Goal: Find specific page/section

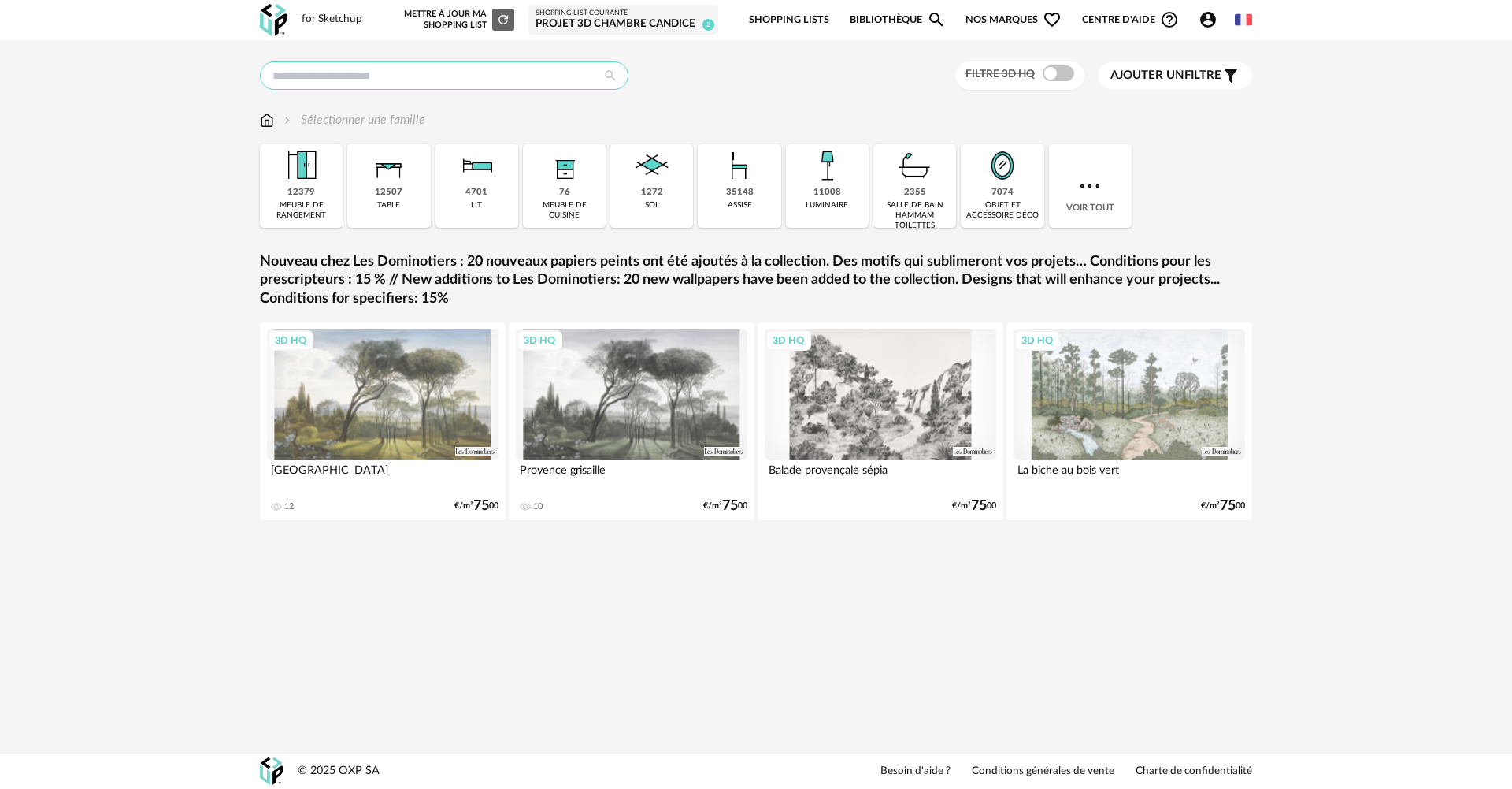
click at [343, 76] on input "text" at bounding box center [444, 76] width 369 height 29
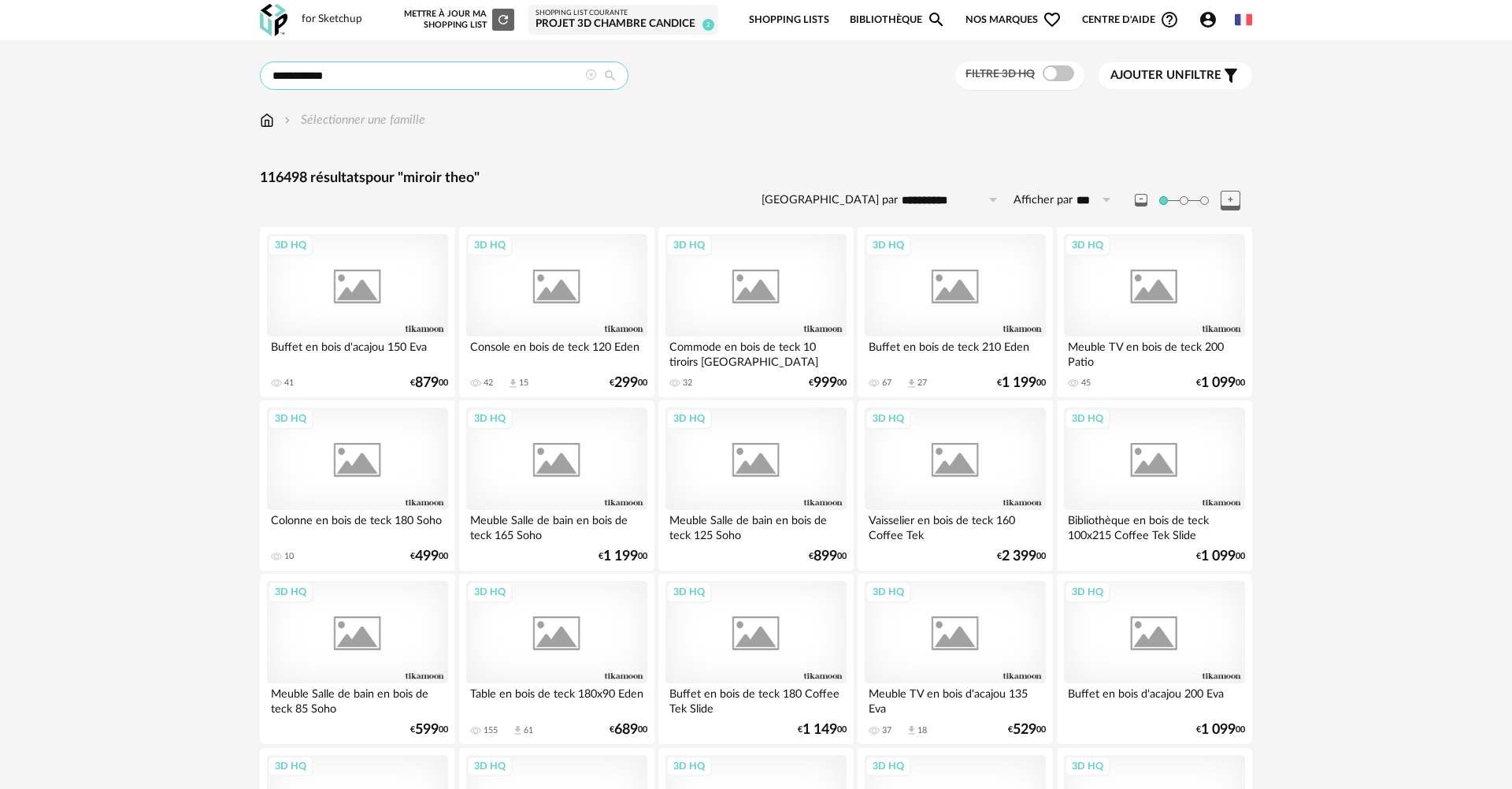
type input "**********"
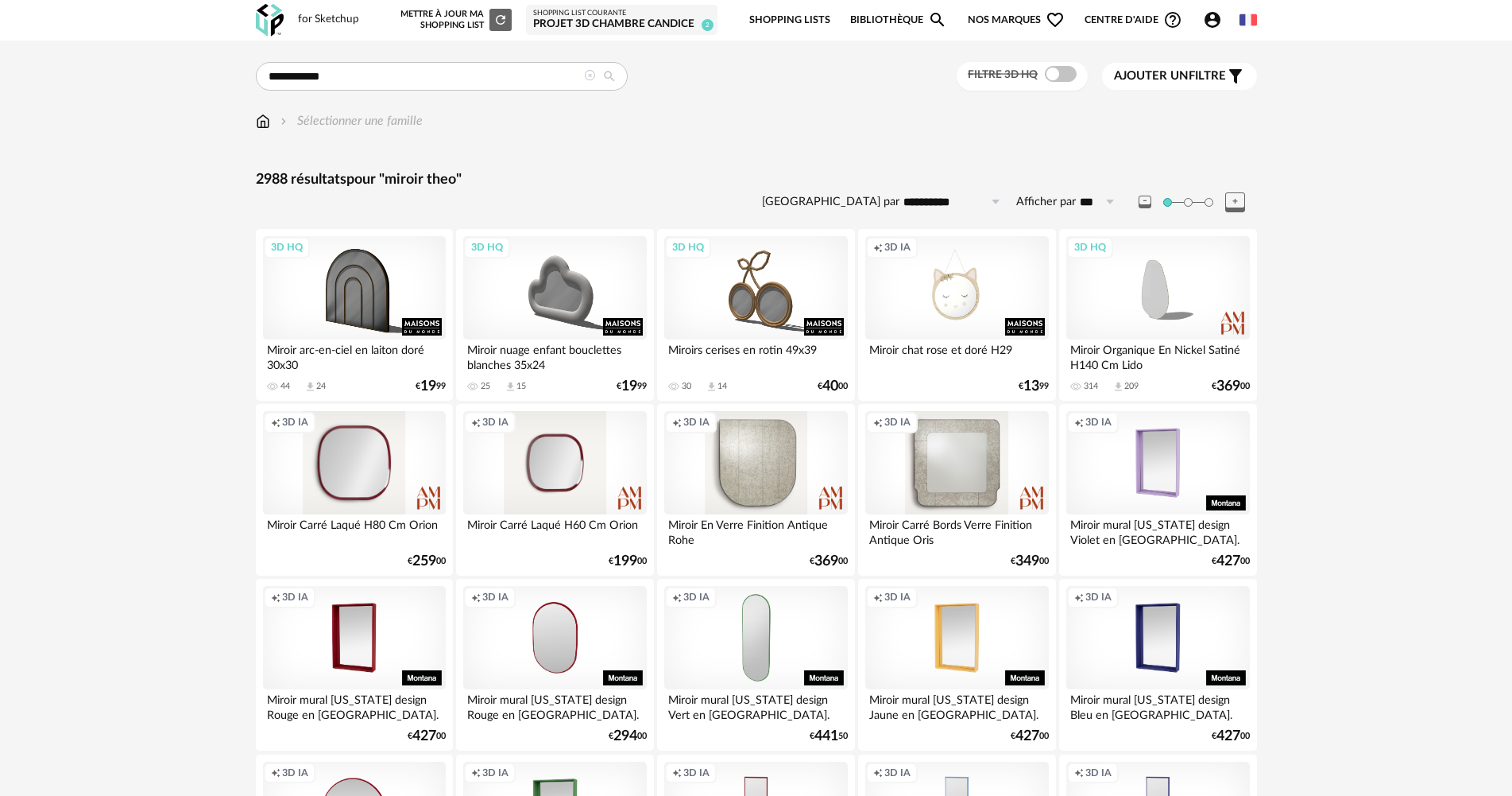
click at [259, 124] on img at bounding box center [263, 121] width 14 height 18
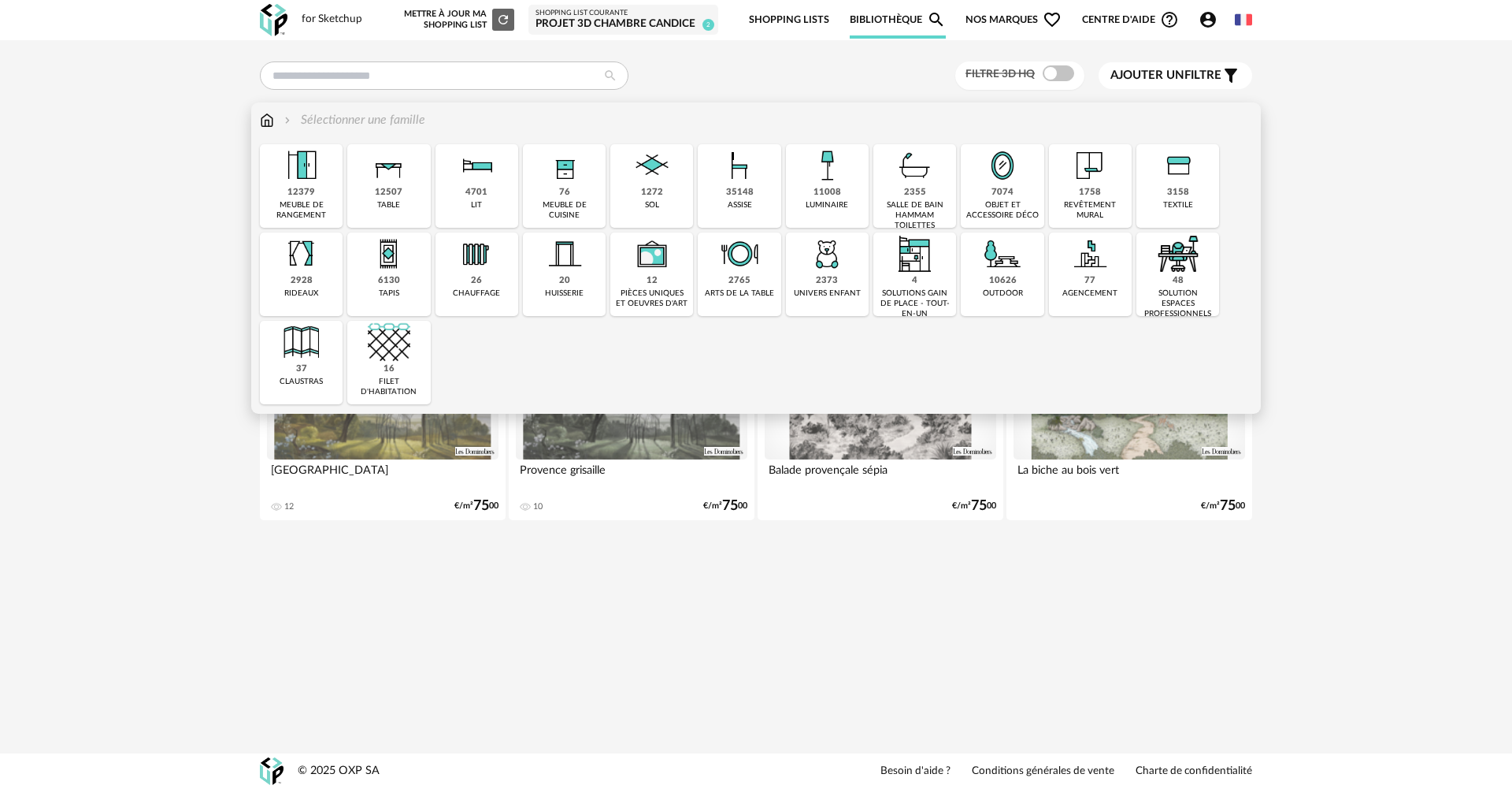
click at [1115, 190] on div "1758 revêtement mural" at bounding box center [1091, 185] width 83 height 84
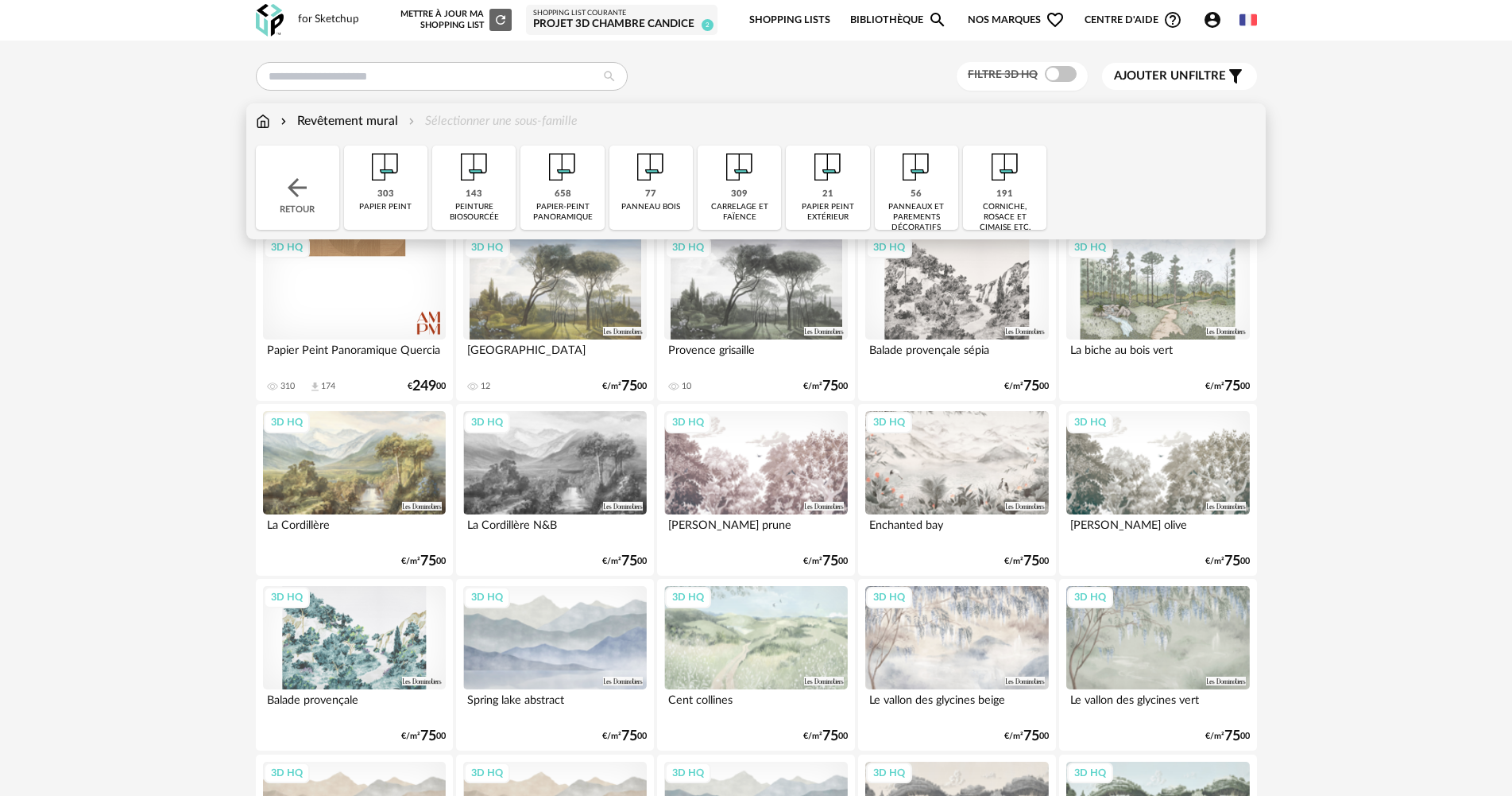
click at [261, 120] on img at bounding box center [263, 121] width 14 height 18
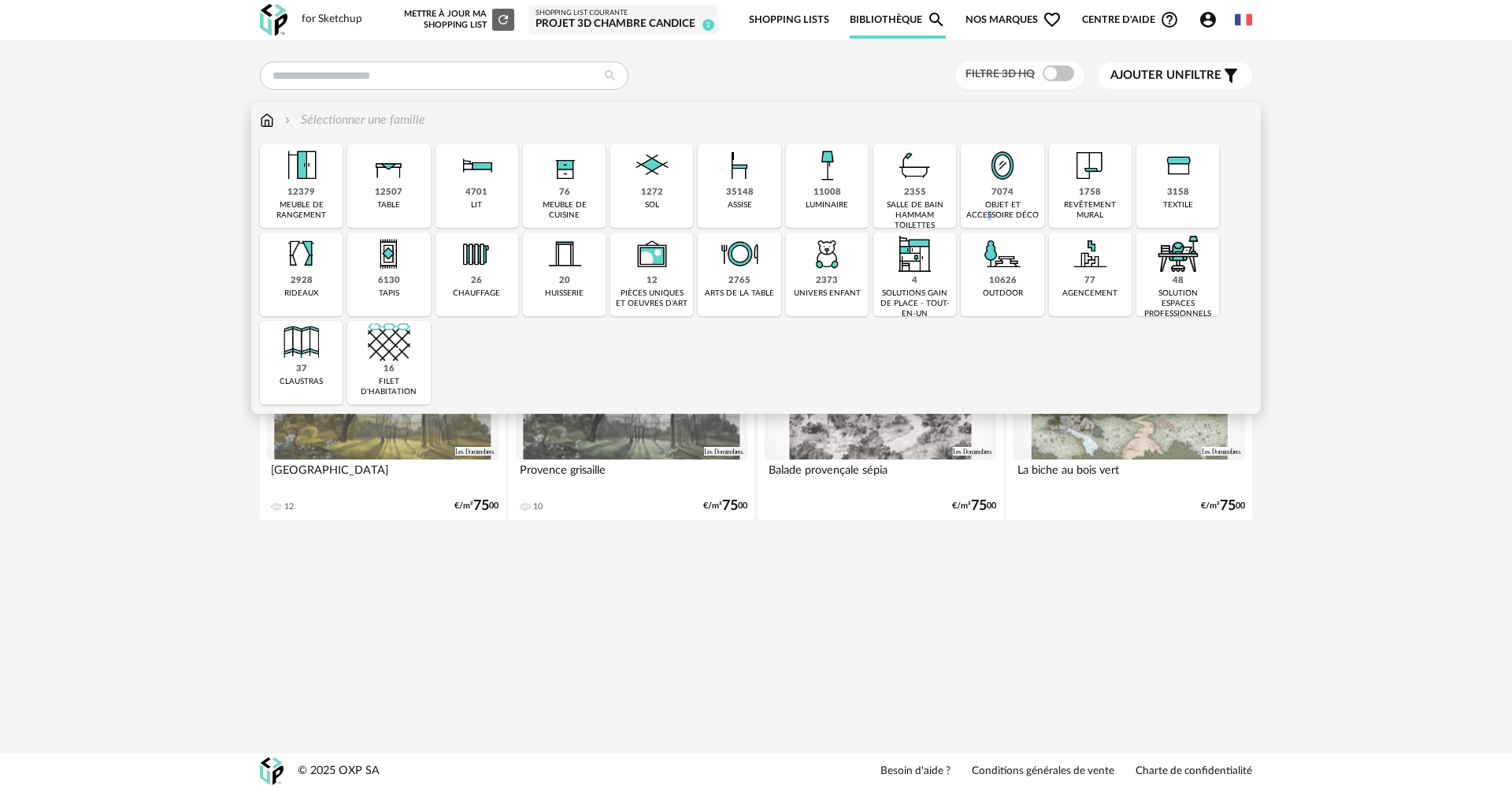
click at [999, 201] on div "objet et accessoire déco" at bounding box center [1002, 211] width 73 height 21
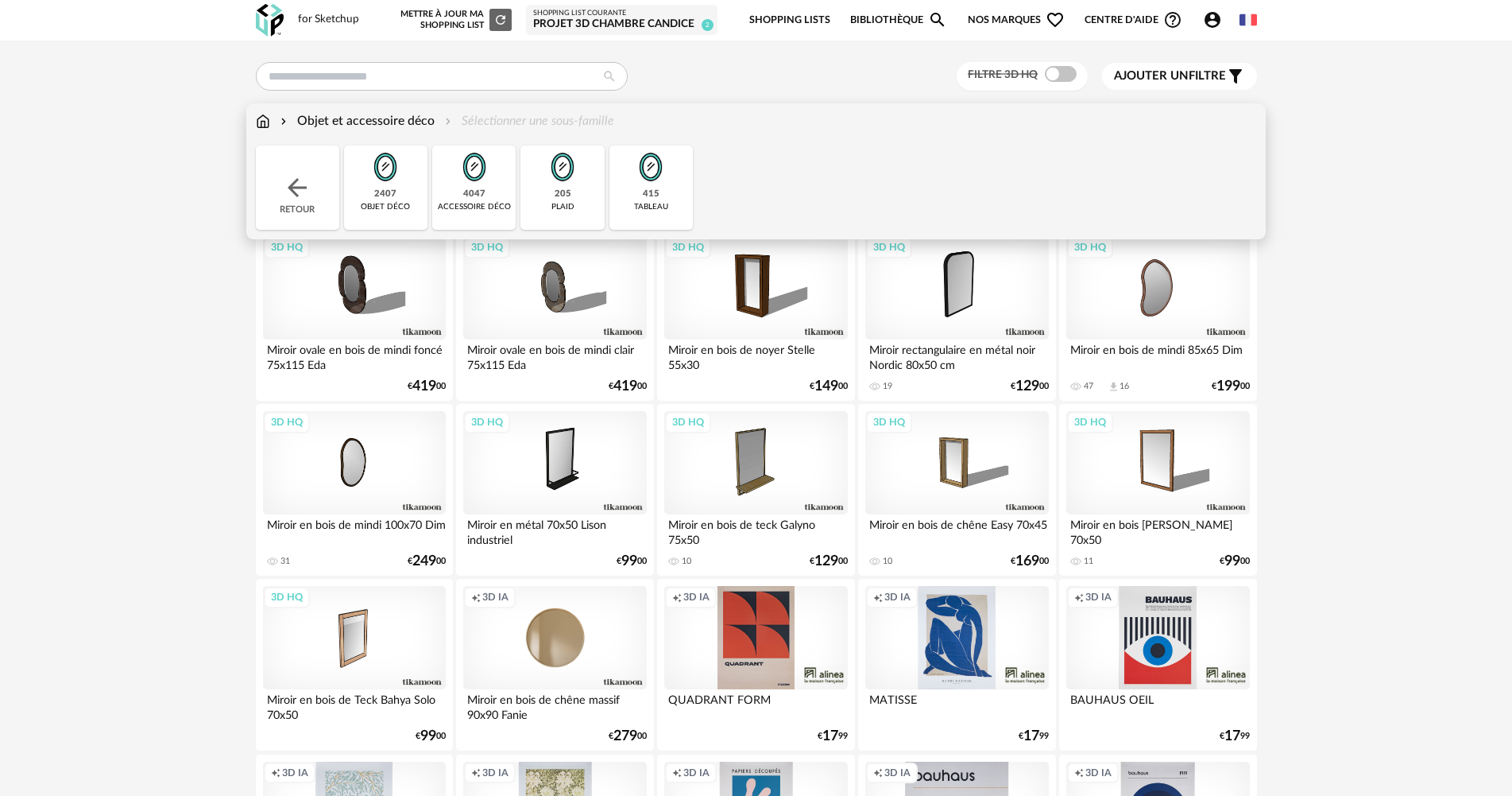
click at [463, 198] on div "4047 accessoire déco" at bounding box center [474, 187] width 83 height 84
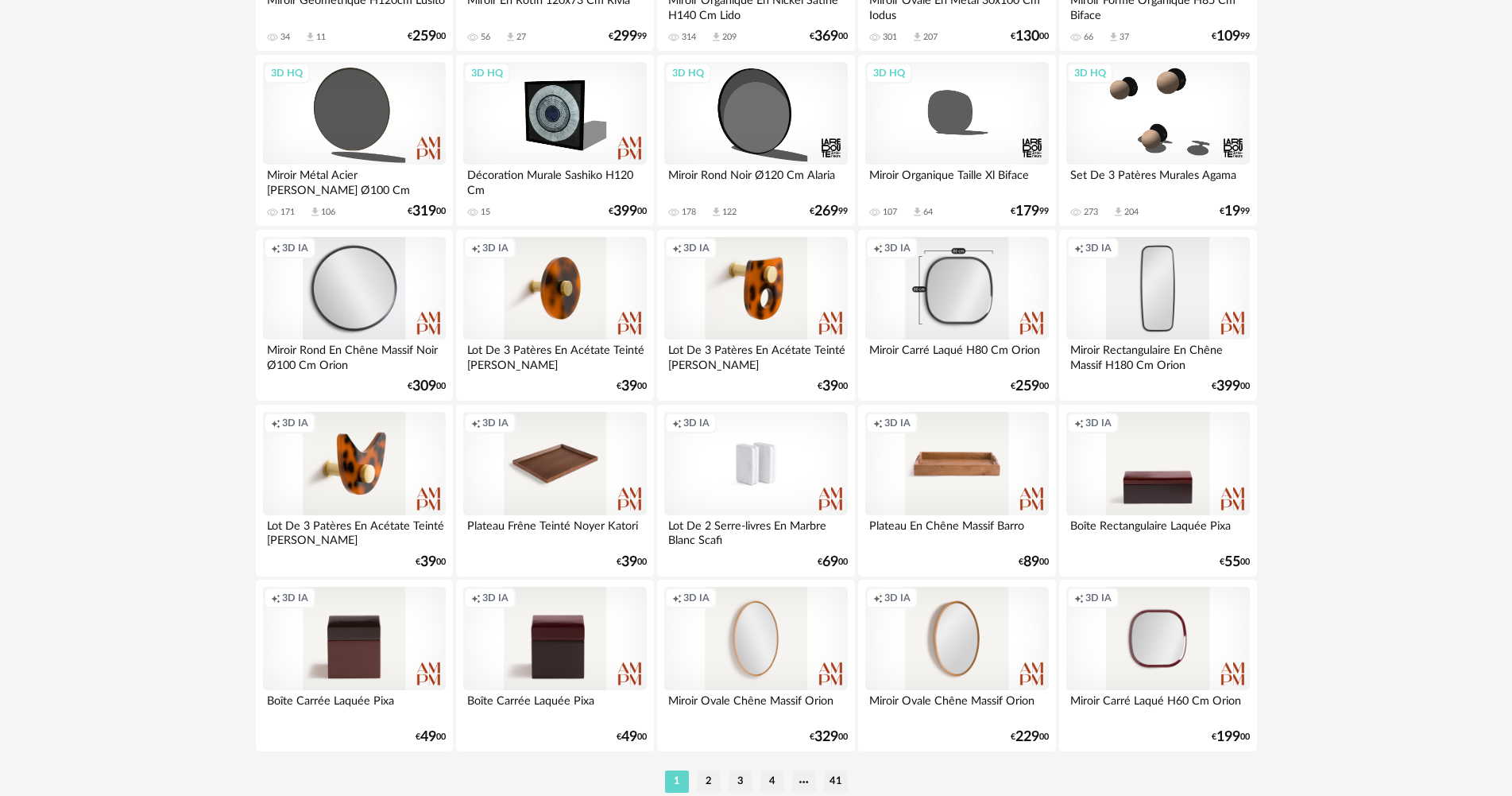
scroll to position [3037, 0]
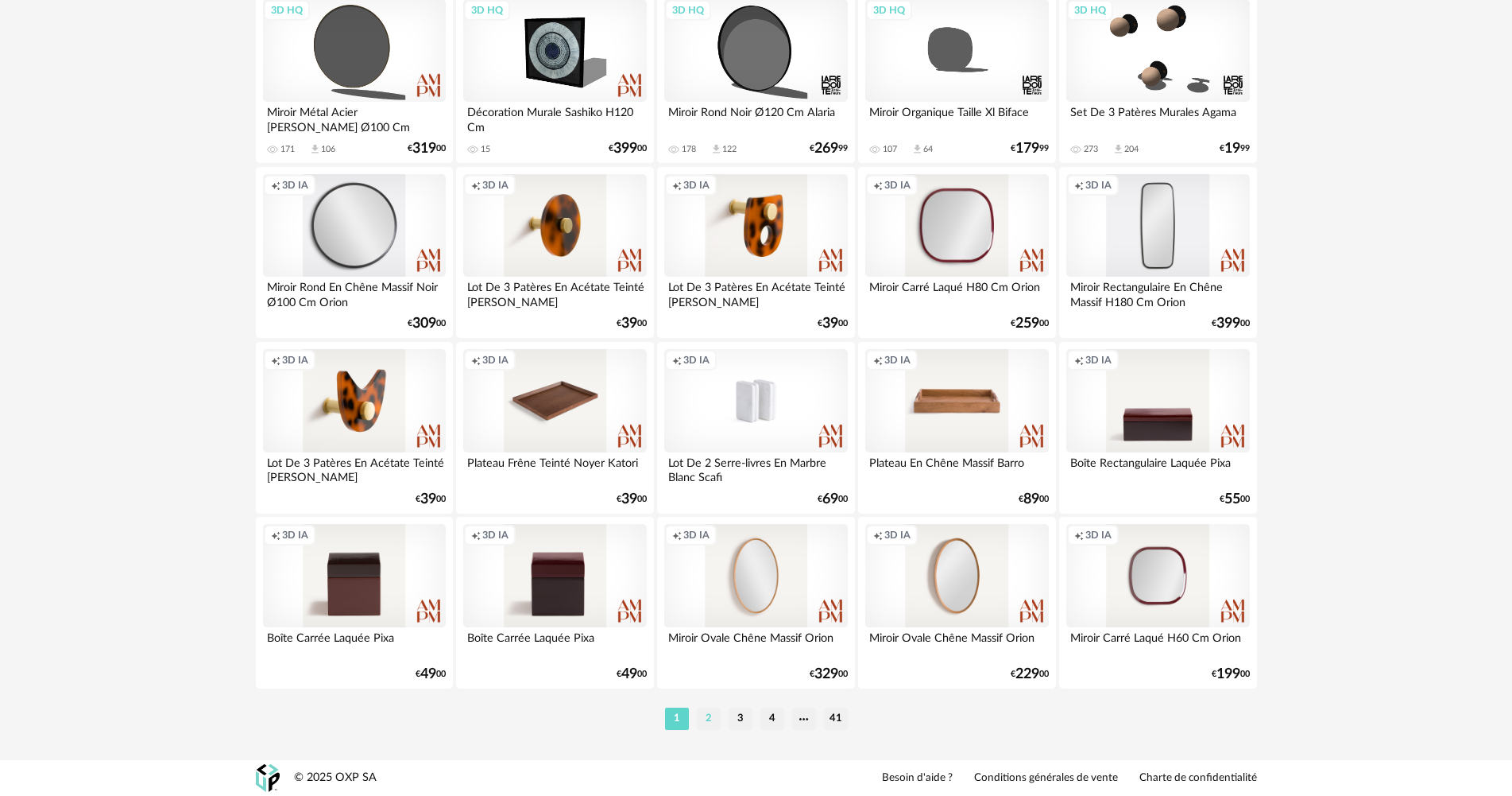
click at [707, 715] on li "2" at bounding box center [709, 719] width 24 height 22
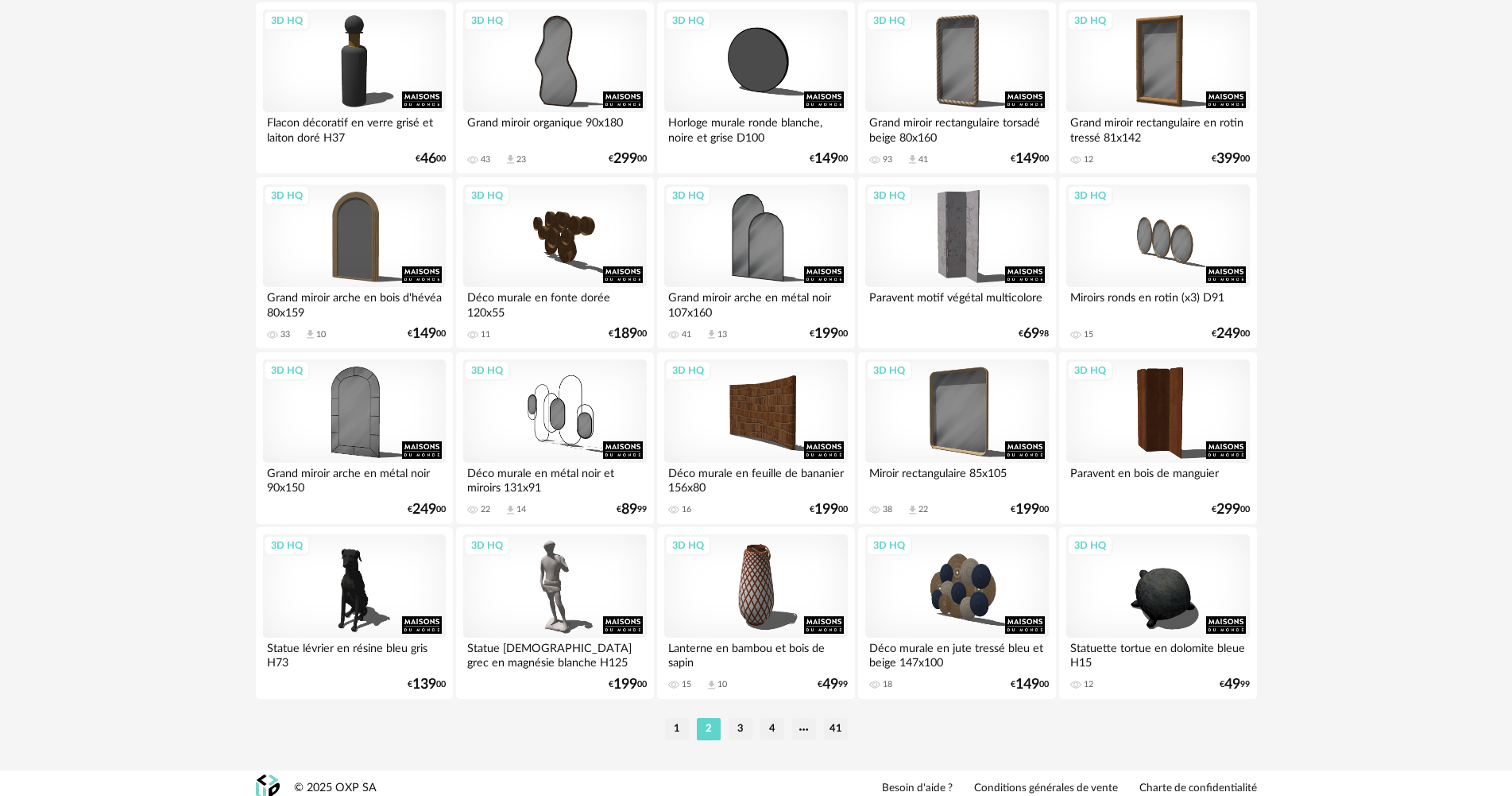
scroll to position [3037, 0]
